Goal: Task Accomplishment & Management: Use online tool/utility

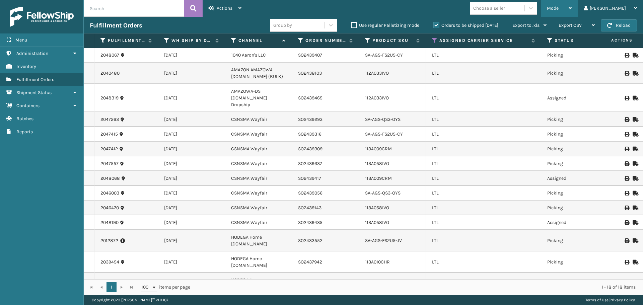
click at [572, 11] on div "Mode" at bounding box center [559, 8] width 25 height 17
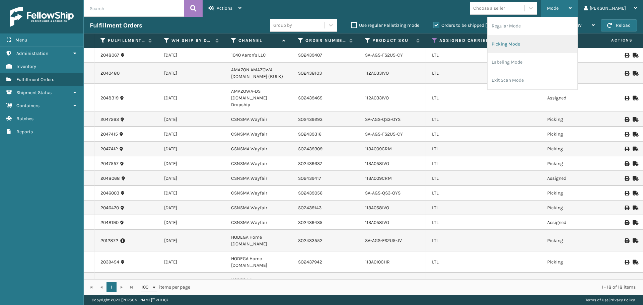
click at [550, 43] on li "Picking Mode" at bounding box center [533, 44] width 90 height 18
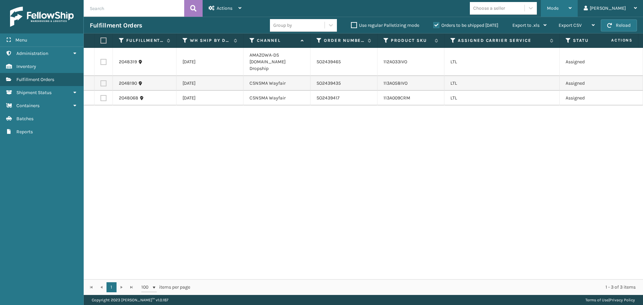
click at [559, 10] on span "Mode" at bounding box center [553, 8] width 12 height 6
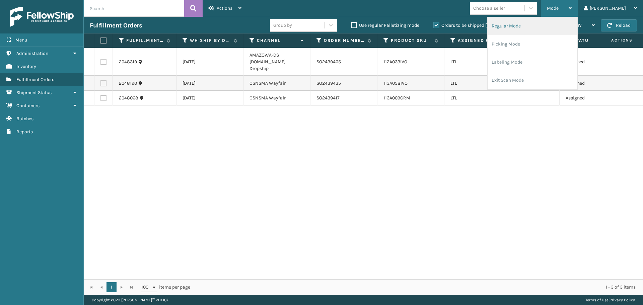
click at [574, 28] on li "Regular Mode" at bounding box center [533, 26] width 90 height 18
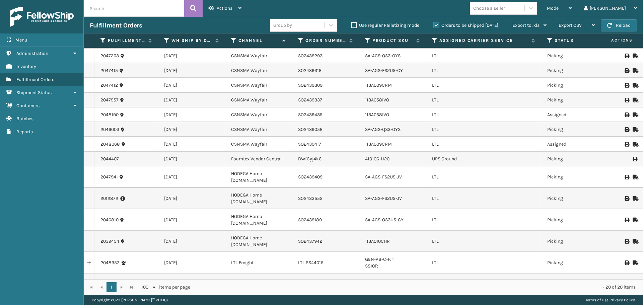
scroll to position [129, 0]
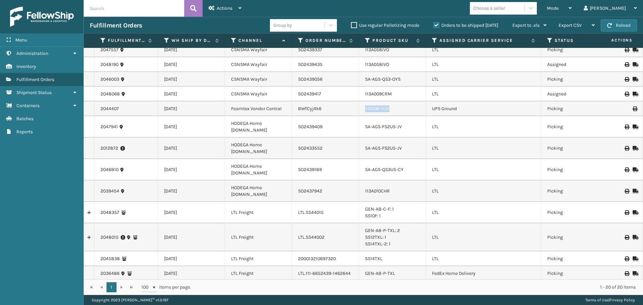
drag, startPoint x: 393, startPoint y: 104, endPoint x: 347, endPoint y: 105, distance: 46.2
click at [347, 105] on tr "2044407 [DATE] Foamtex Vendor Central BWfCyj4k6 410106-1120 UPS Ground Picking …" at bounding box center [616, 109] width 1065 height 15
copy tr "410106-1120"
click at [572, 8] on div "Mode" at bounding box center [559, 8] width 25 height 17
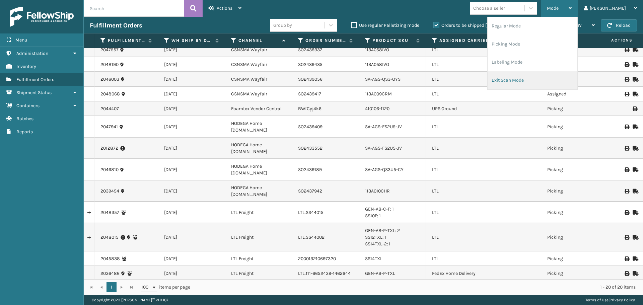
click at [551, 79] on li "Exit Scan Mode" at bounding box center [533, 80] width 90 height 18
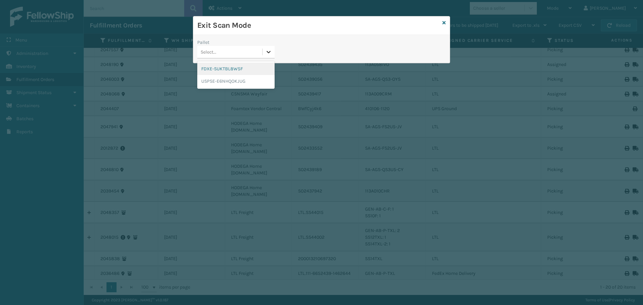
click at [269, 51] on icon at bounding box center [268, 52] width 7 height 7
click at [233, 71] on div "FDXE-SUKTBL8W5F" at bounding box center [235, 69] width 77 height 12
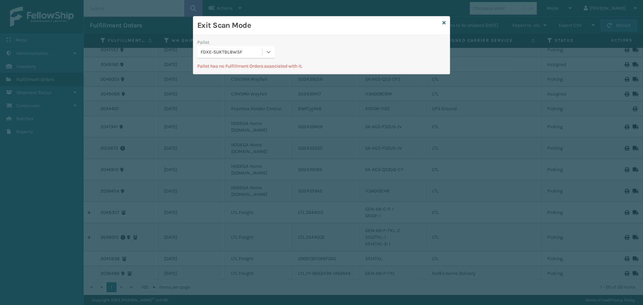
click at [271, 54] on icon at bounding box center [268, 52] width 7 height 7
click at [248, 77] on div "USPSE-E6NHQOKJUG" at bounding box center [235, 81] width 77 height 12
click at [445, 22] on icon at bounding box center [444, 22] width 3 height 5
